Goal: Find specific page/section

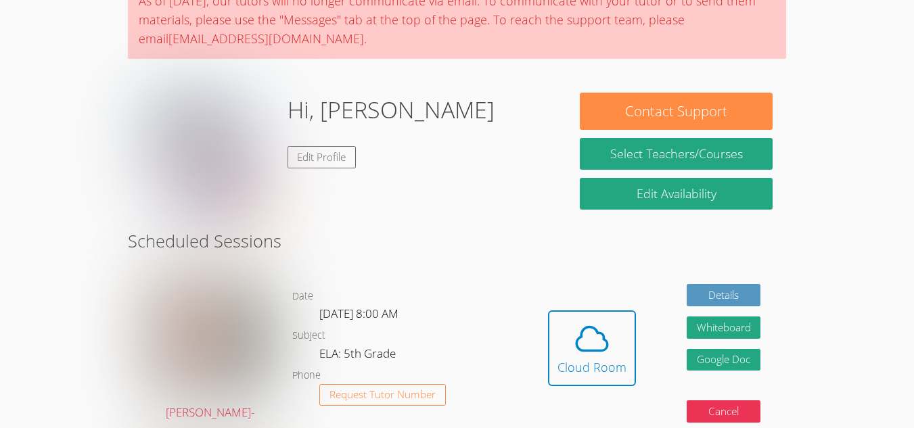
scroll to position [79, 0]
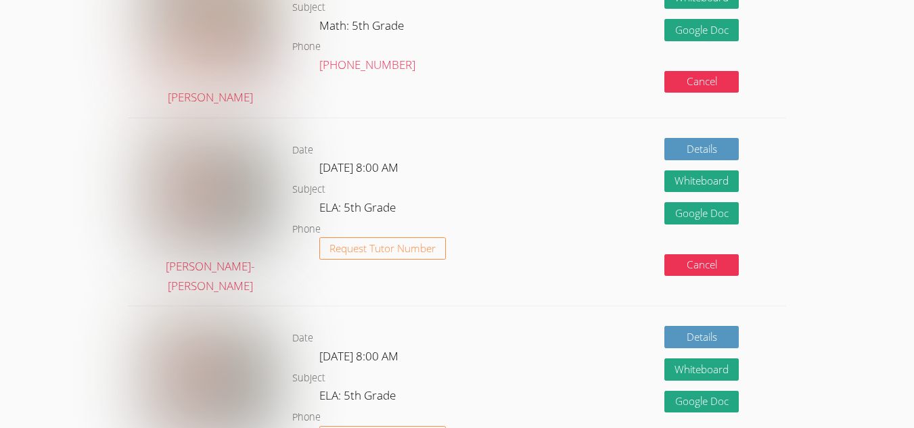
scroll to position [406, 0]
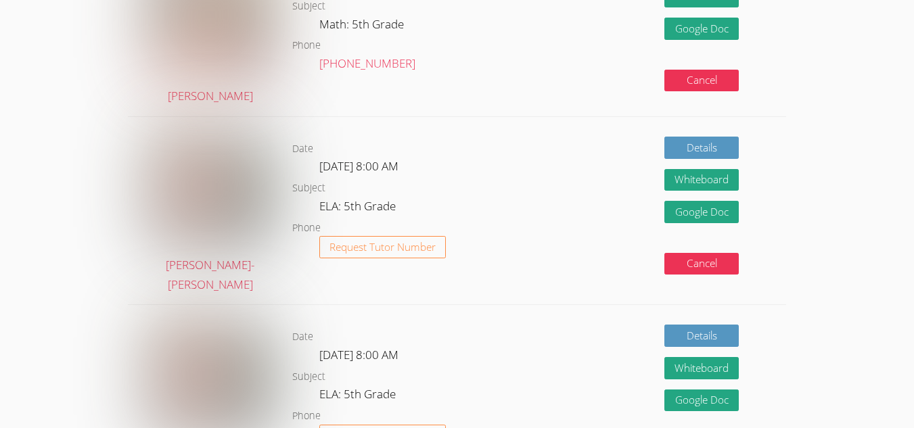
drag, startPoint x: 0, startPoint y: 0, endPoint x: 257, endPoint y: 154, distance: 299.5
click at [257, 154] on img at bounding box center [210, 188] width 124 height 122
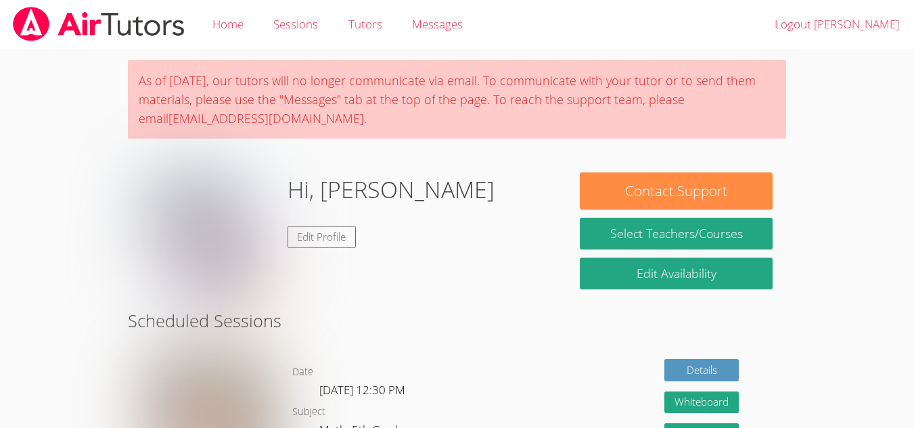
click at [777, 64] on div "As of [DATE], our tutors will no longer communicate via email. To communicate w…" at bounding box center [457, 99] width 658 height 78
